Goal: Information Seeking & Learning: Learn about a topic

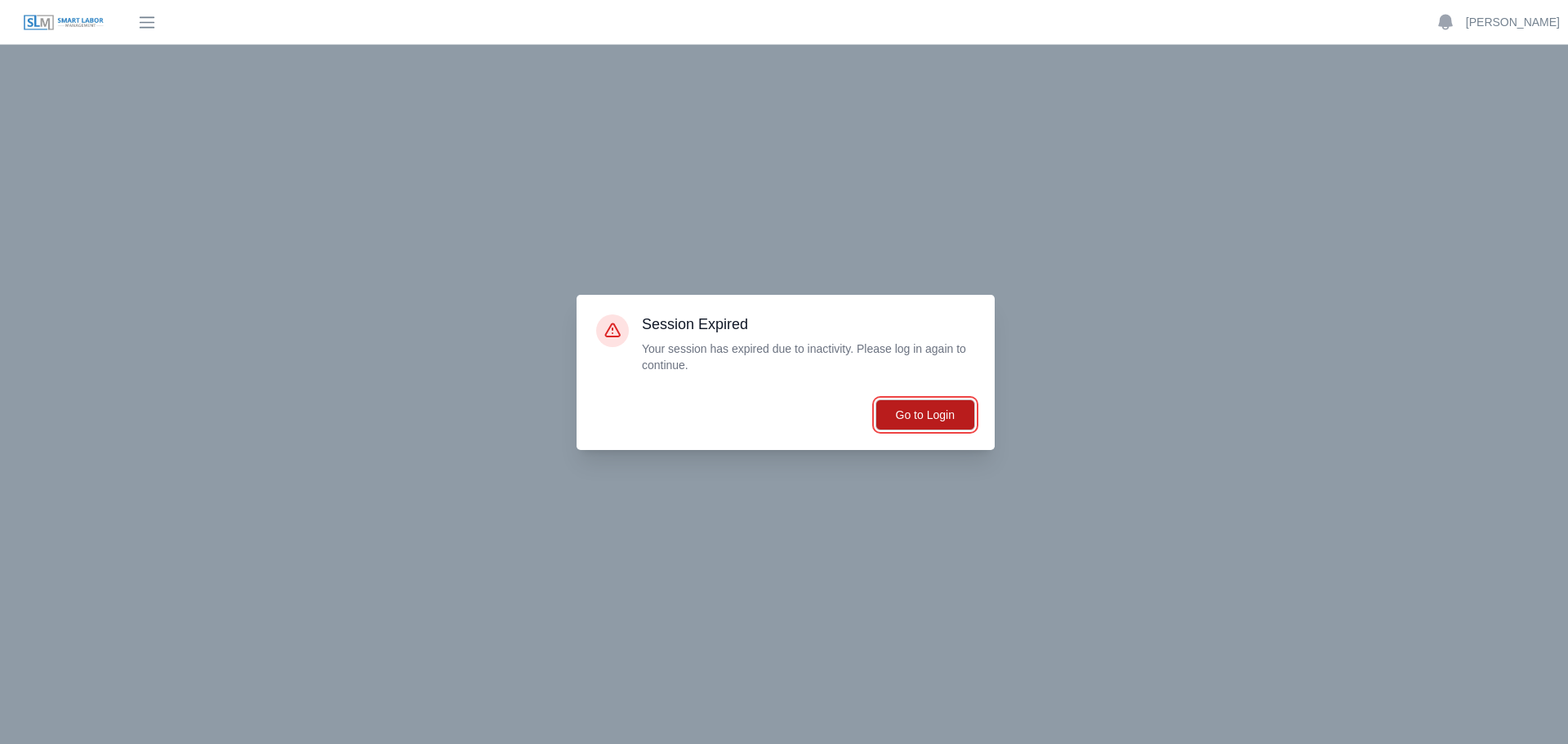
click at [944, 421] on button "Go to Login" at bounding box center [926, 414] width 100 height 31
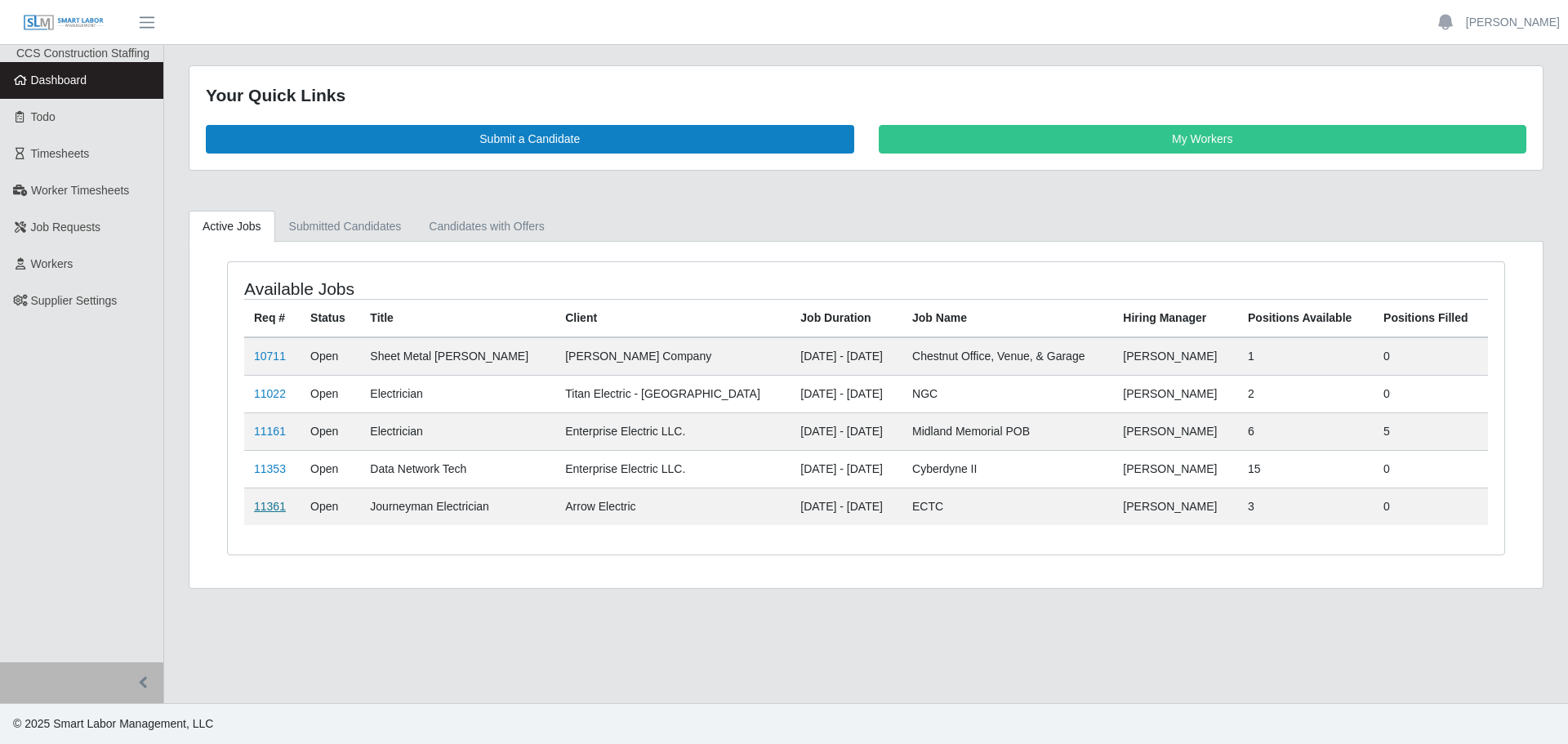
click at [276, 507] on link "11361" at bounding box center [270, 507] width 32 height 13
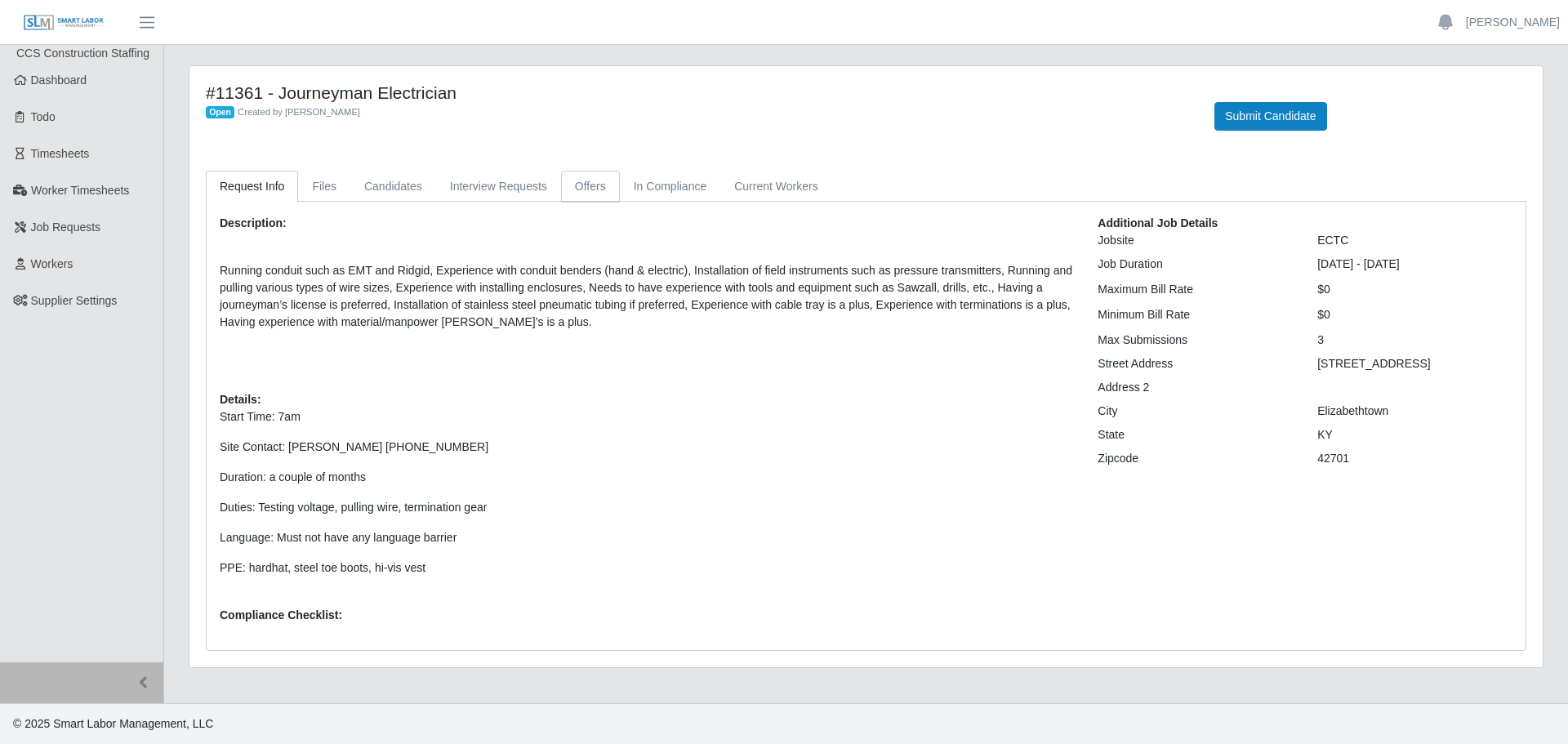
click at [567, 184] on link "Offers" at bounding box center [590, 187] width 59 height 32
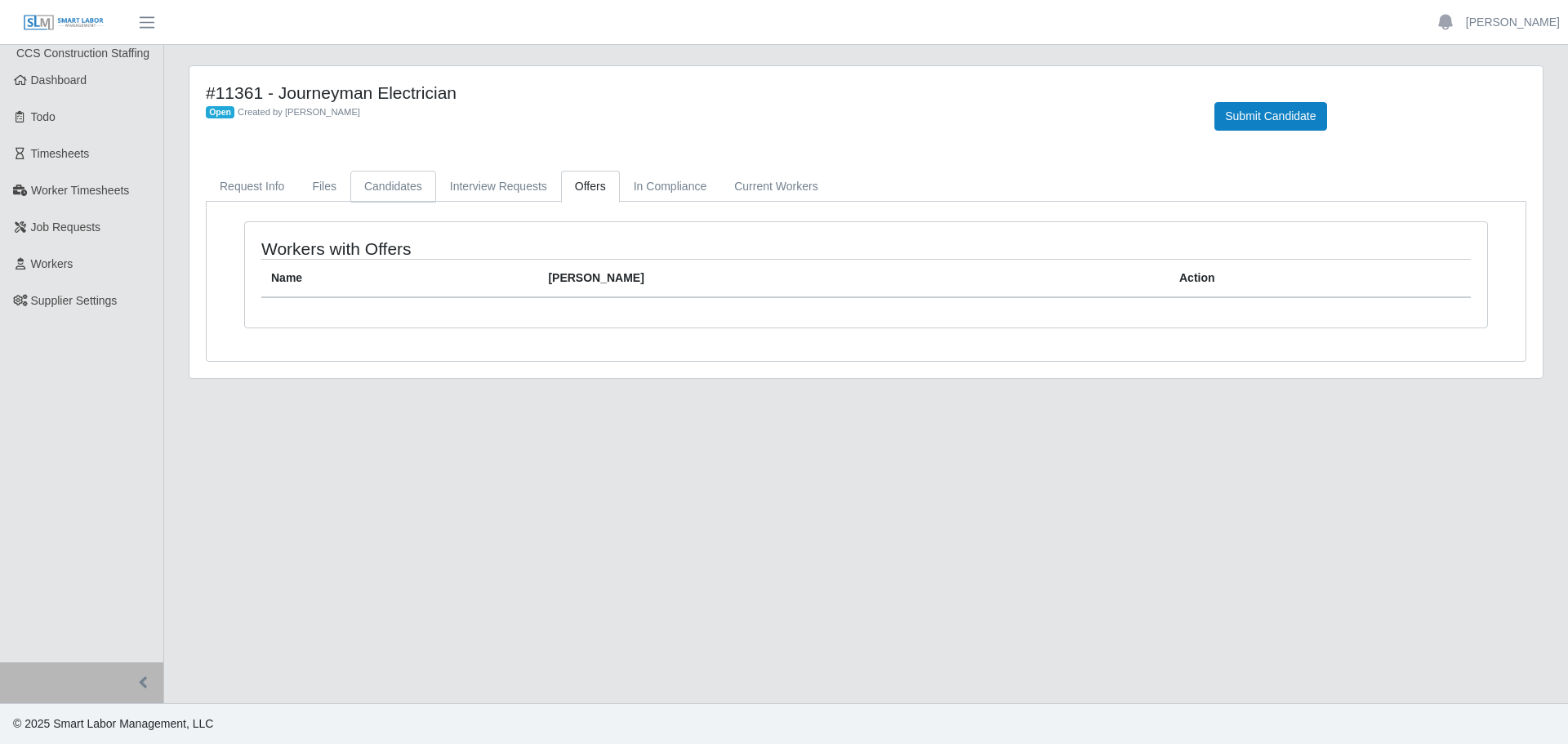
click at [371, 185] on link "Candidates" at bounding box center [393, 187] width 86 height 32
click at [228, 195] on link "Request Info" at bounding box center [252, 187] width 93 height 32
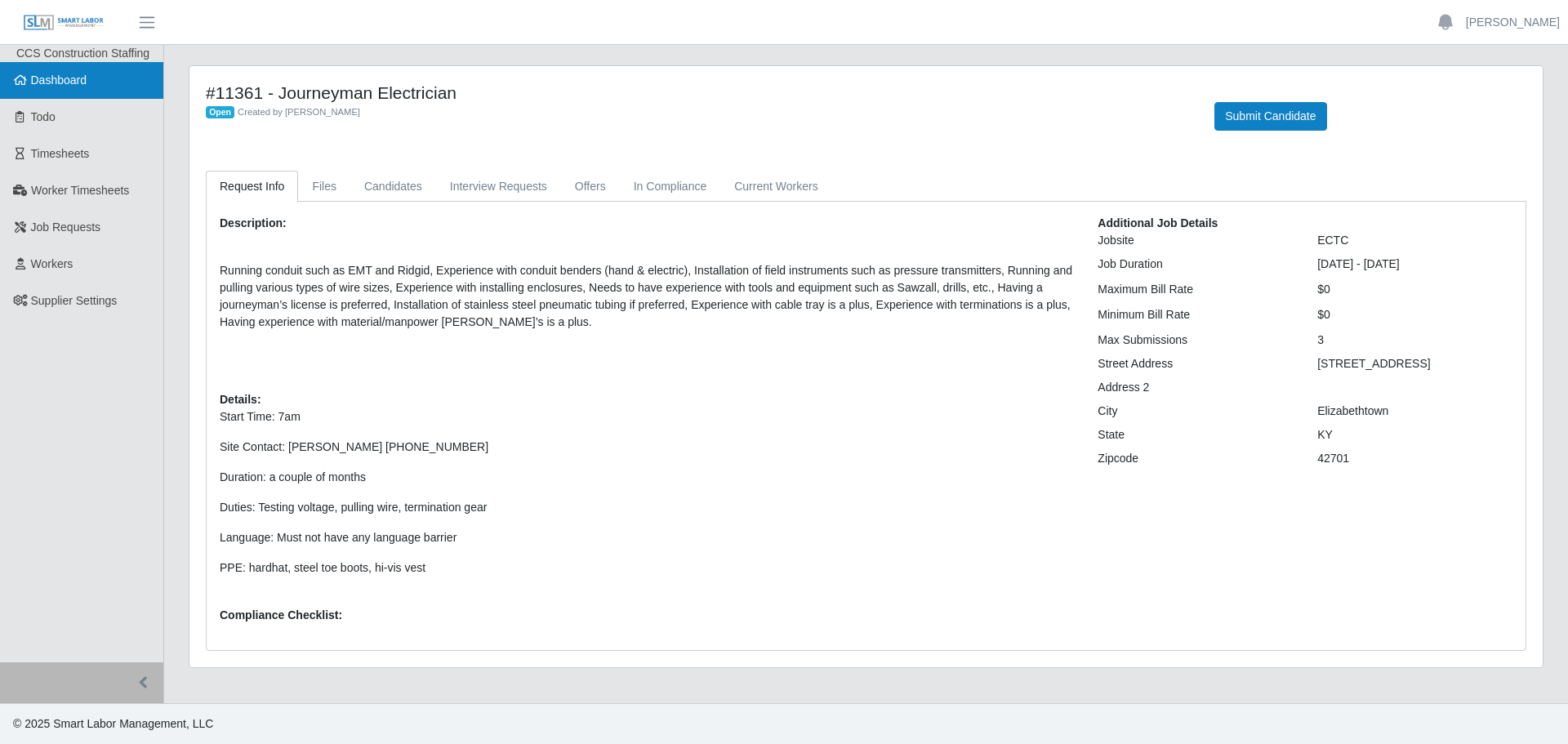
click at [53, 70] on link "Dashboard" at bounding box center [81, 80] width 163 height 37
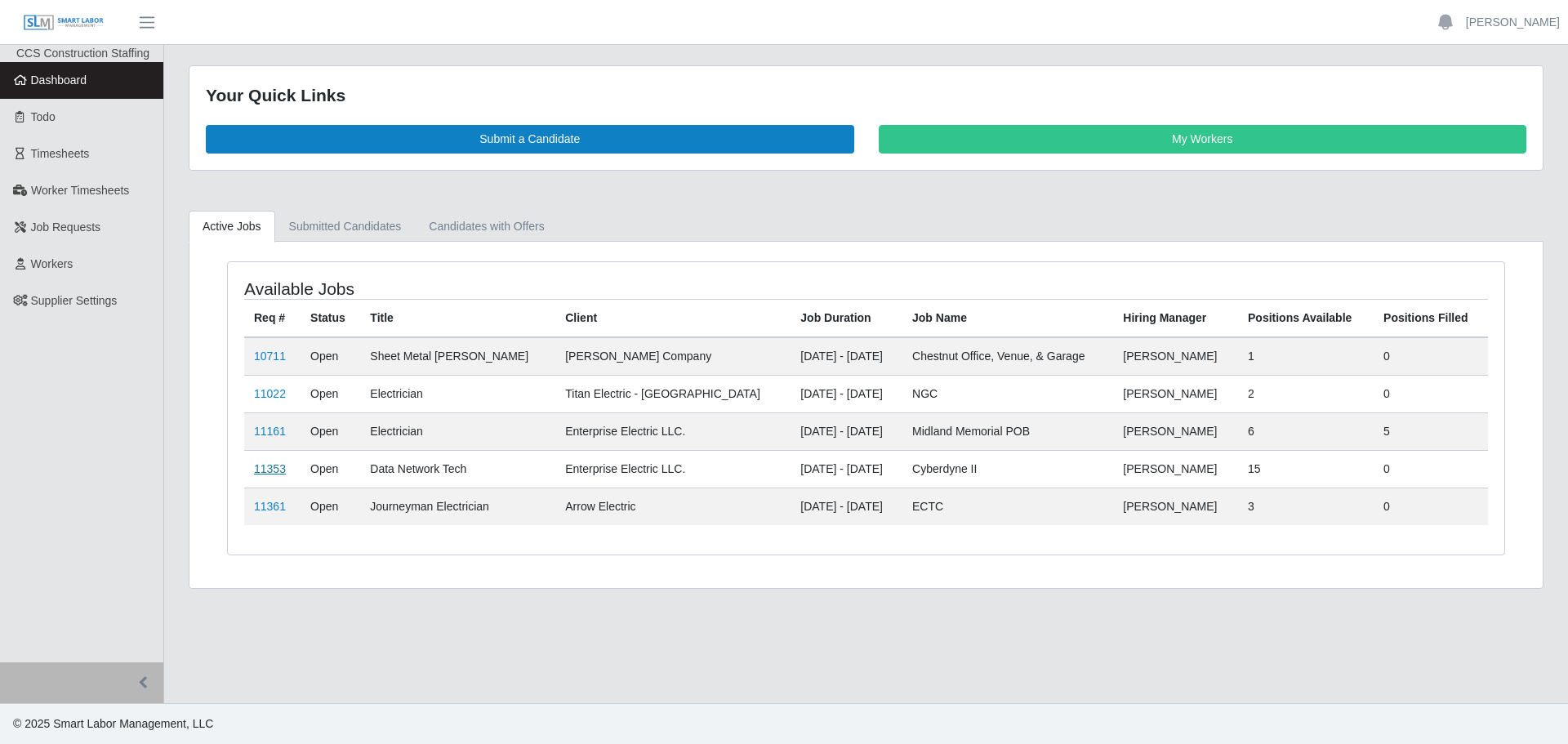
click at [265, 469] on link "11353" at bounding box center [270, 469] width 32 height 13
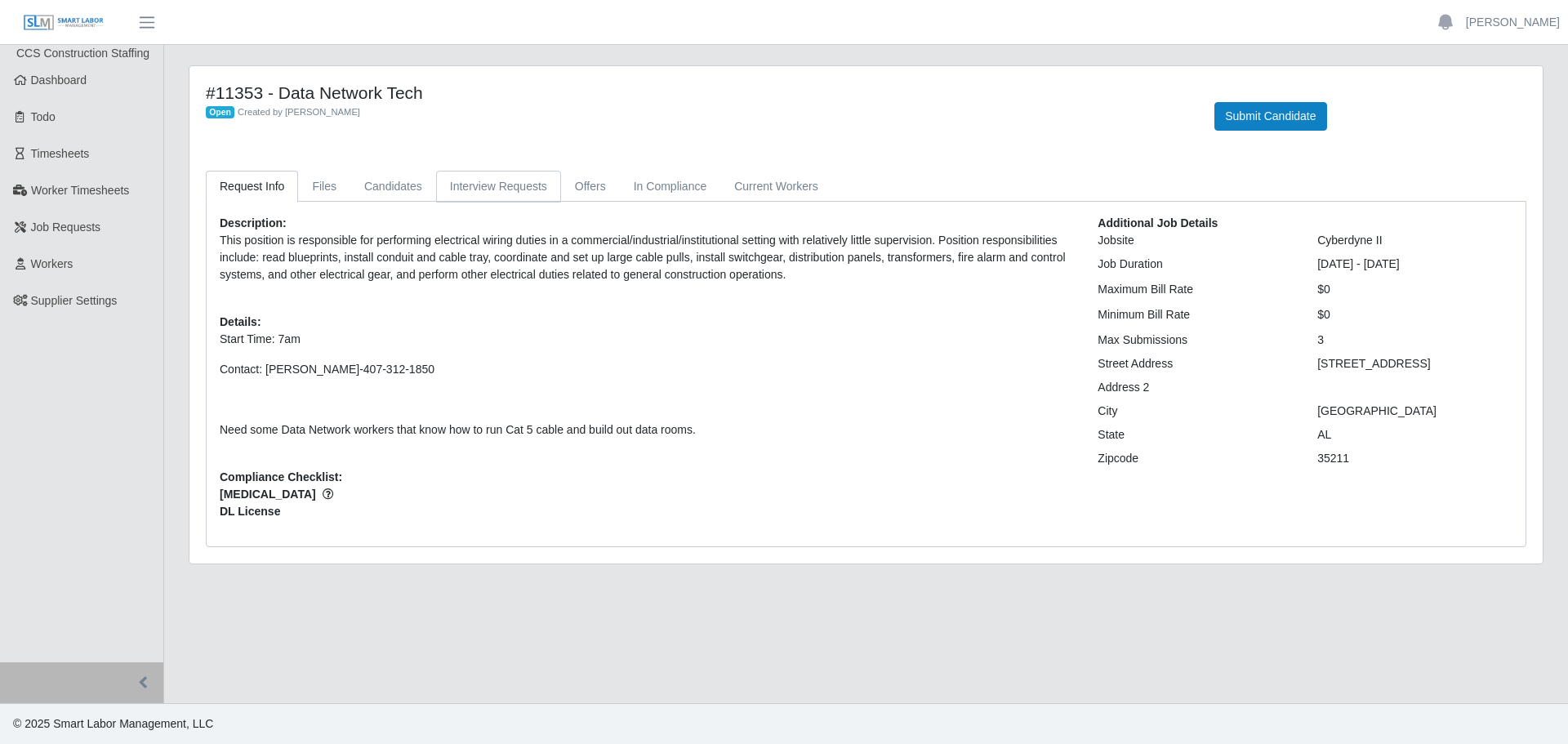
click at [543, 199] on link "Interview Requests" at bounding box center [498, 187] width 125 height 32
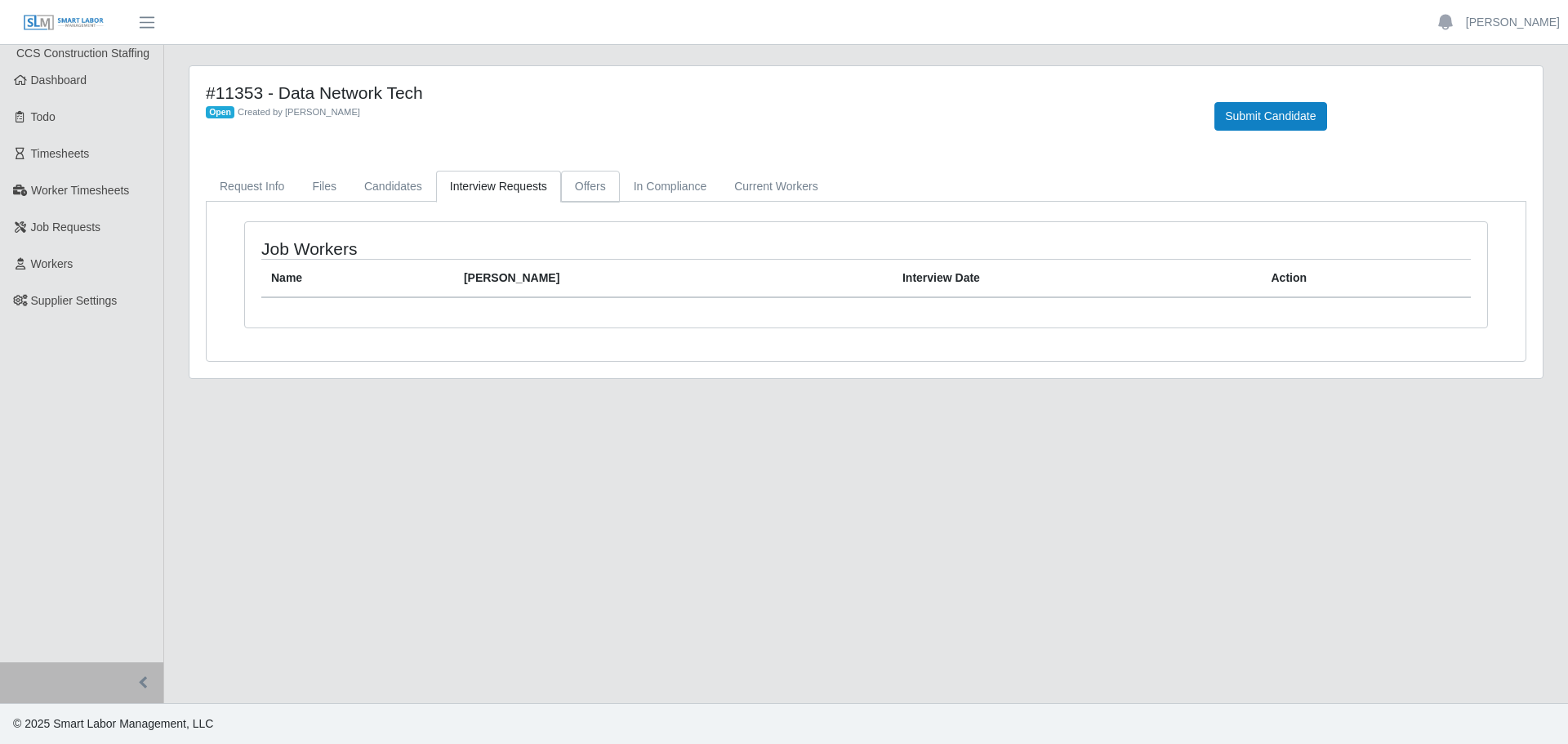
click at [582, 192] on link "Offers" at bounding box center [590, 187] width 59 height 32
click at [401, 182] on link "Candidates" at bounding box center [393, 187] width 86 height 32
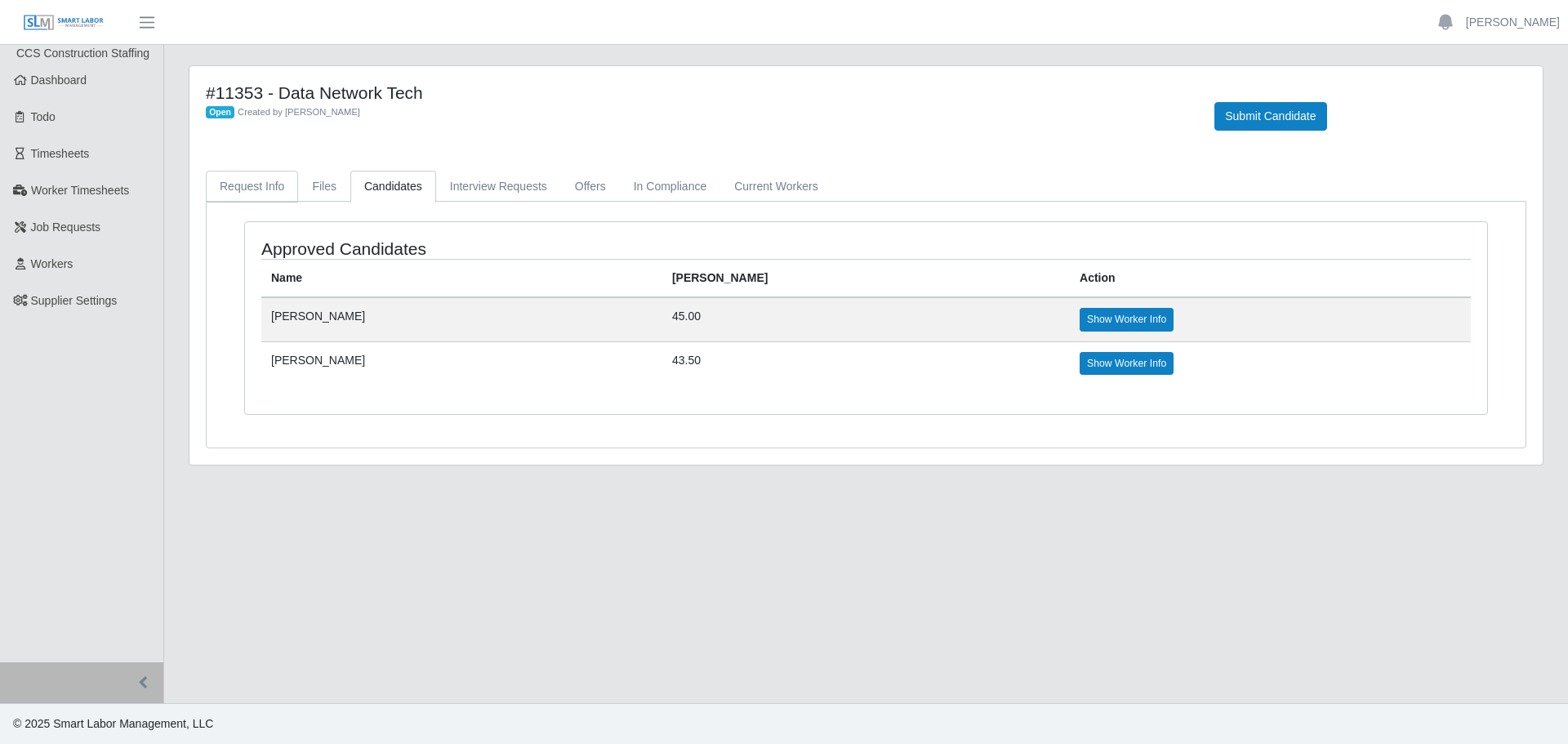
click at [252, 174] on link "Request Info" at bounding box center [252, 187] width 93 height 32
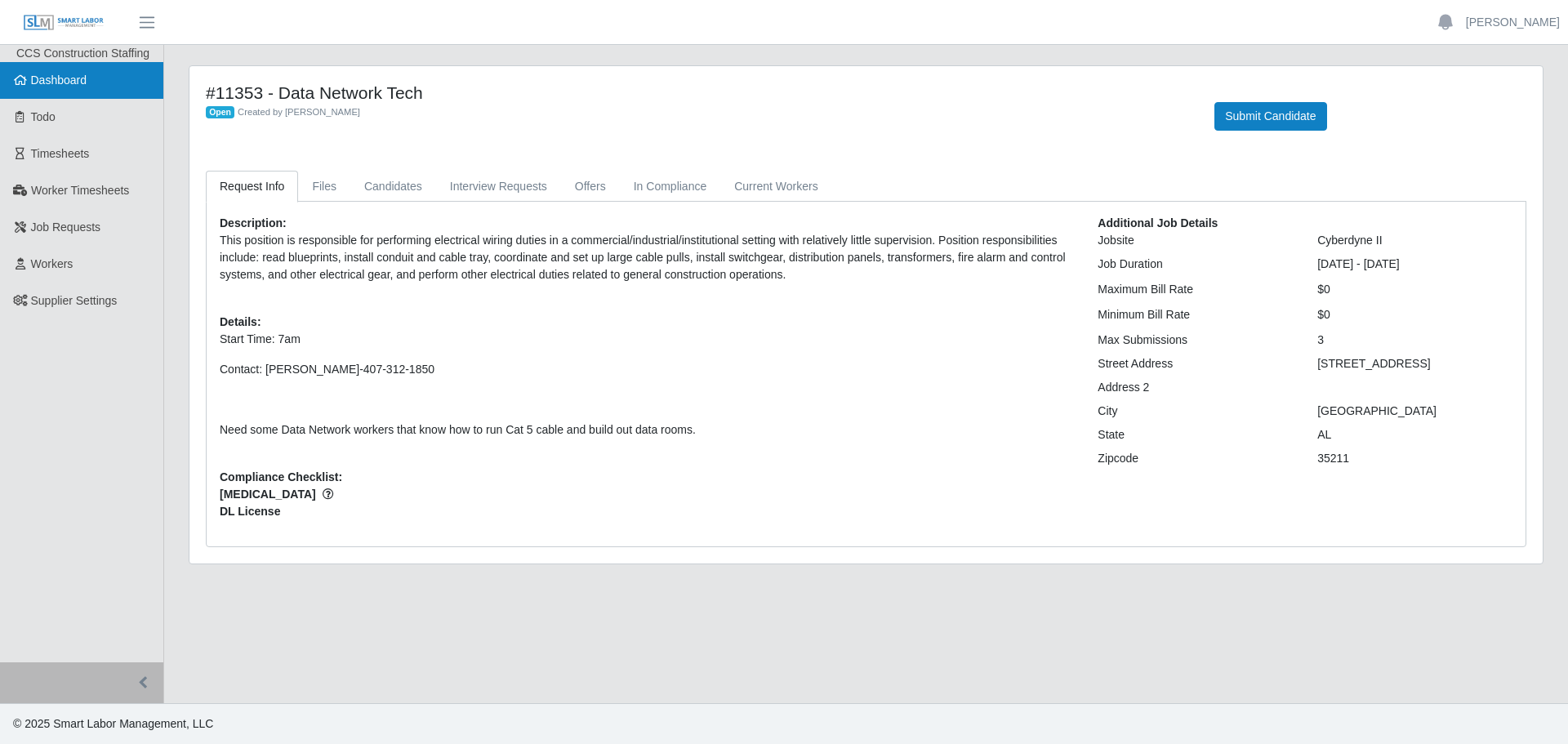
click at [58, 85] on span "Dashboard" at bounding box center [59, 80] width 57 height 13
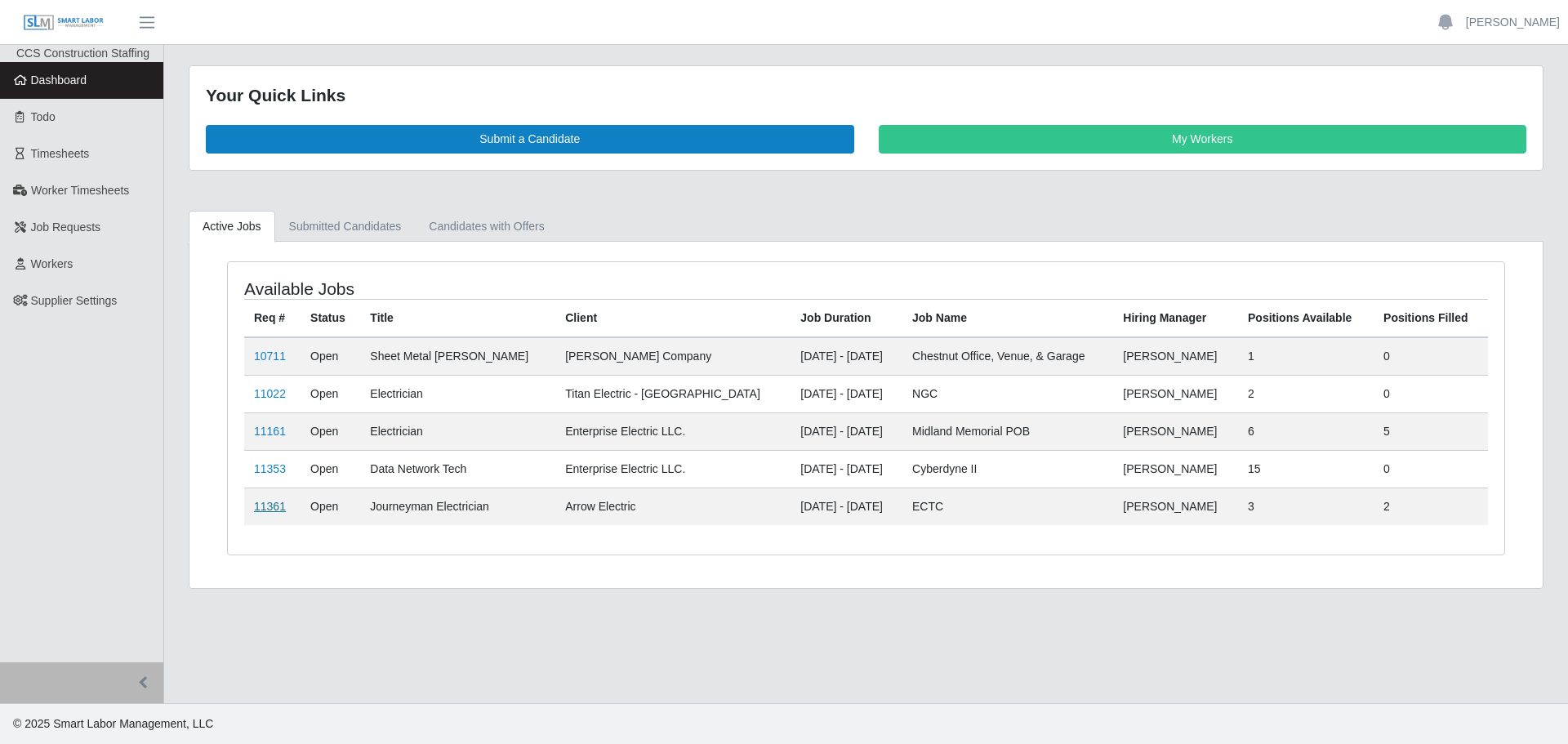
click at [270, 502] on link "11361" at bounding box center [270, 507] width 32 height 13
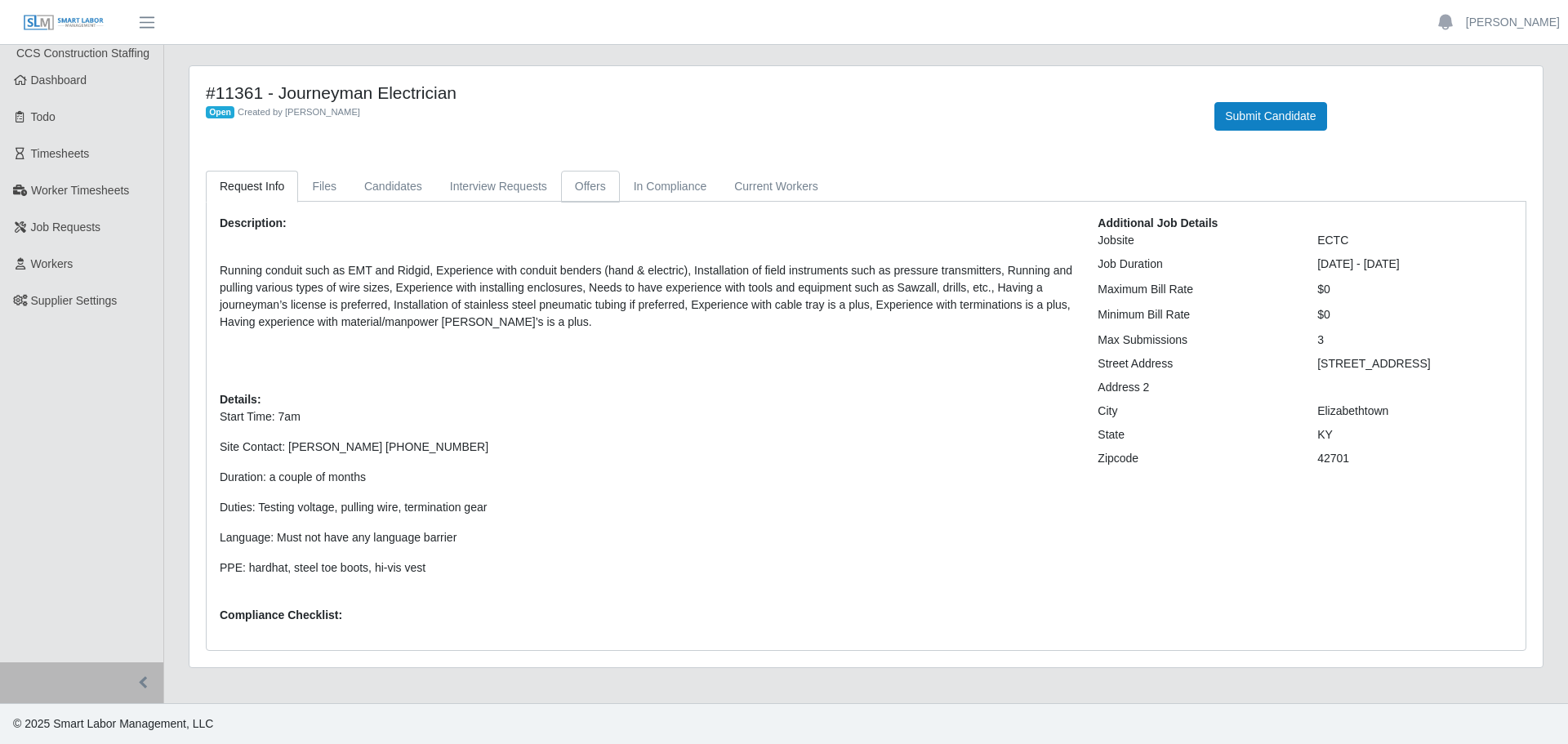
click at [590, 186] on link "Offers" at bounding box center [590, 187] width 59 height 32
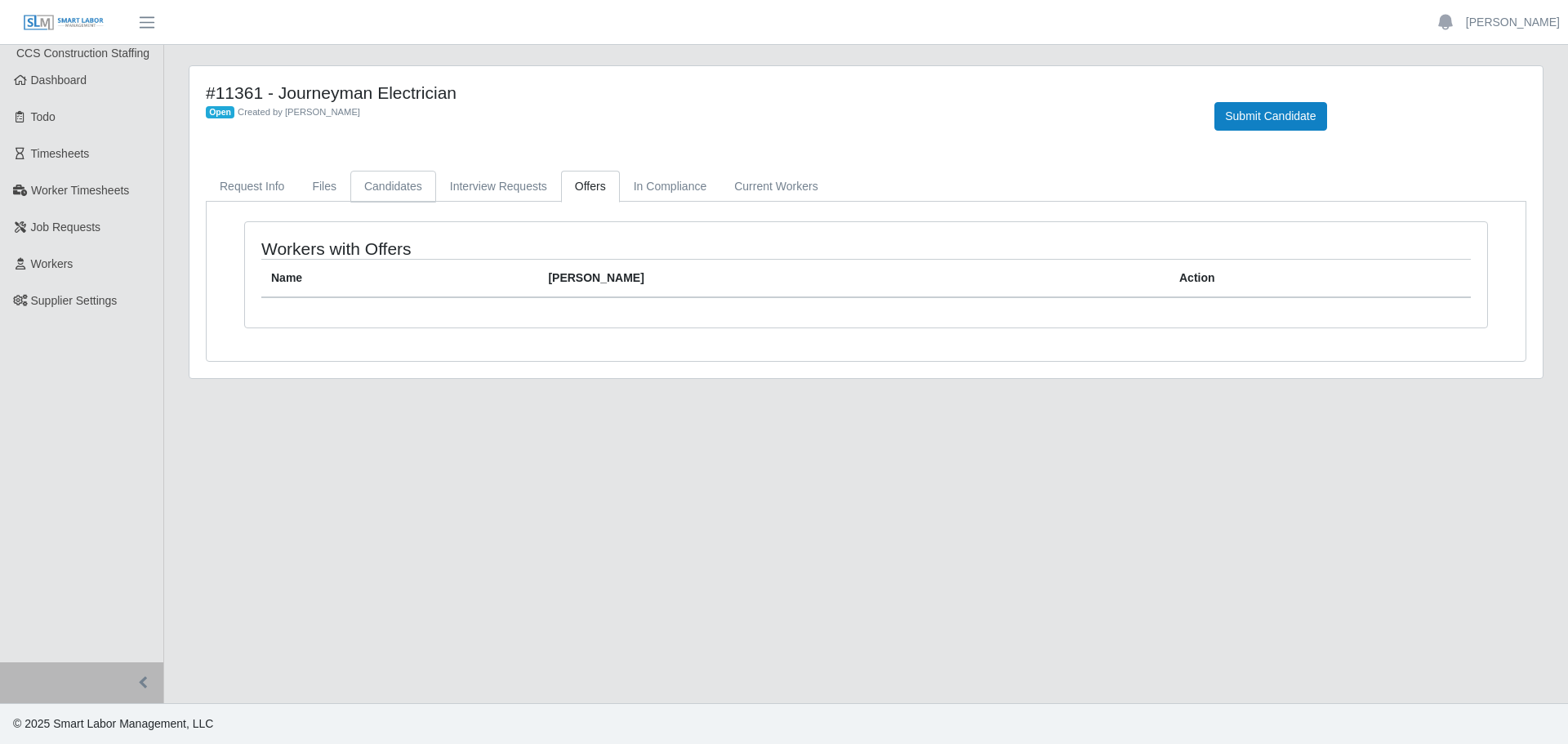
click at [386, 190] on link "Candidates" at bounding box center [393, 187] width 86 height 32
